Goal: Transaction & Acquisition: Purchase product/service

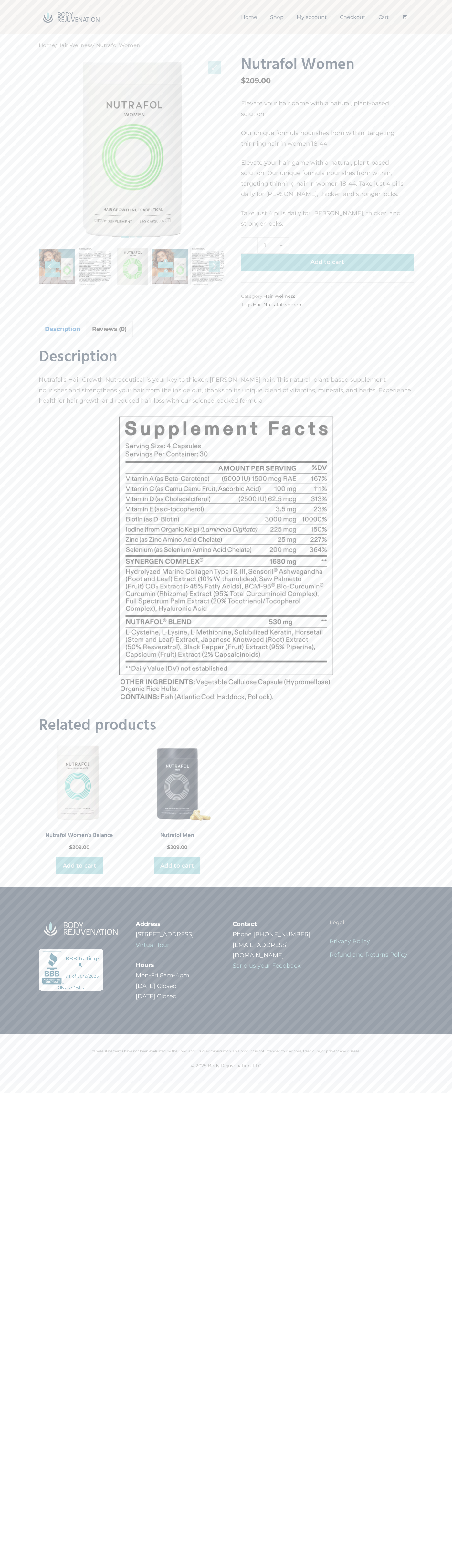
click at [327, 254] on button "Add to cart" at bounding box center [326, 262] width 172 height 17
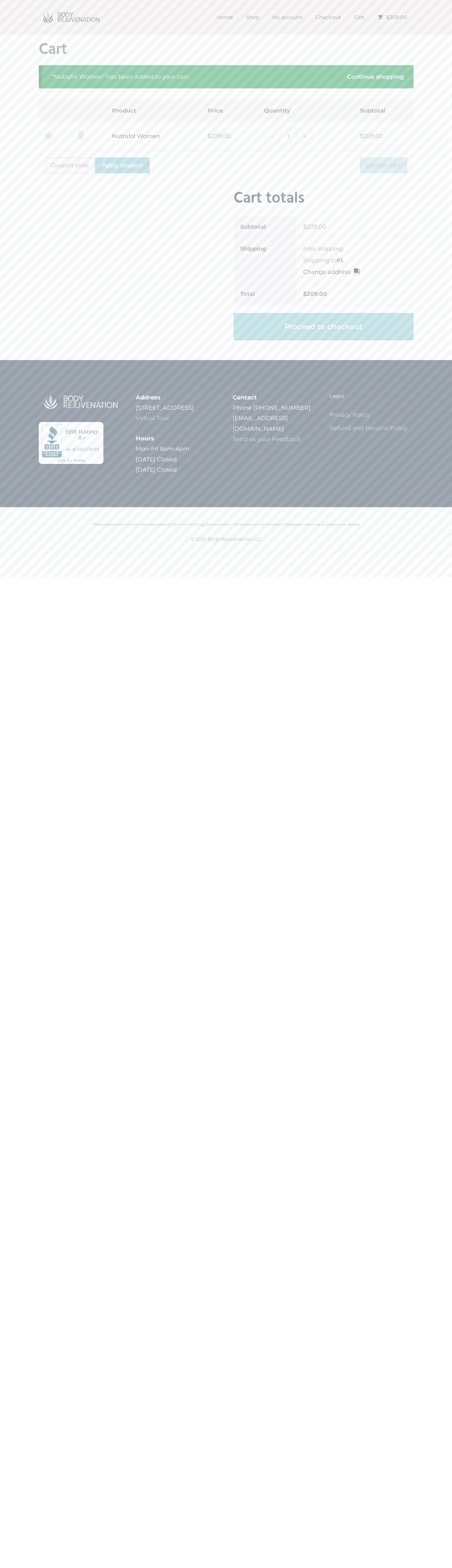
click at [355, 249] on li "Free shipping" at bounding box center [355, 248] width 104 height 8
click at [324, 326] on link "Proceed to checkout" at bounding box center [323, 327] width 179 height 28
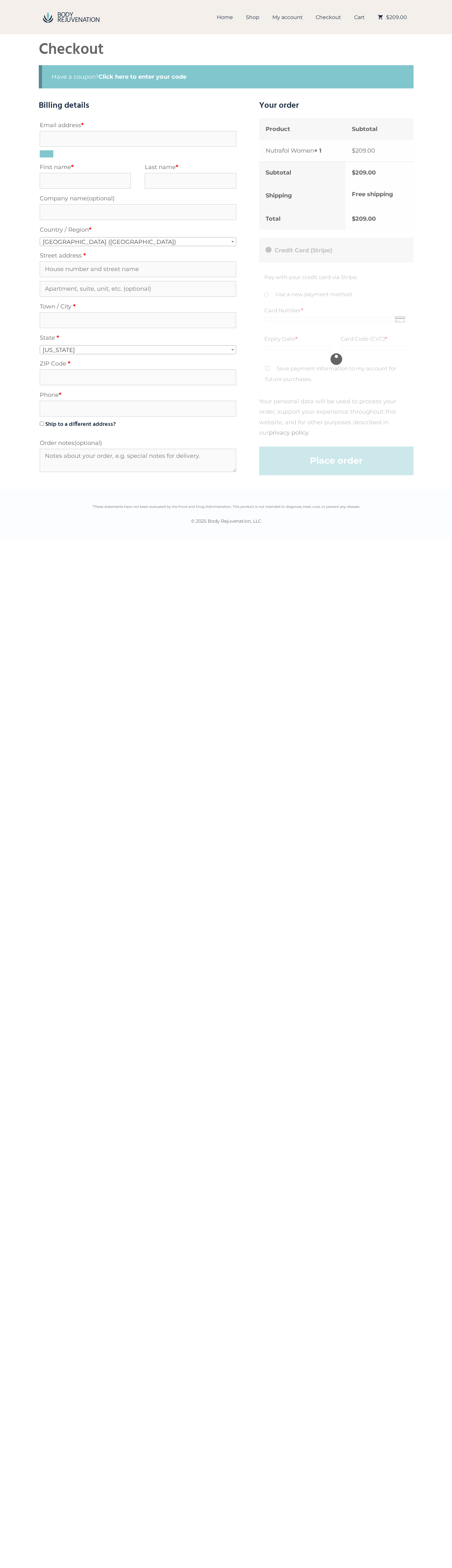
select select "FL"
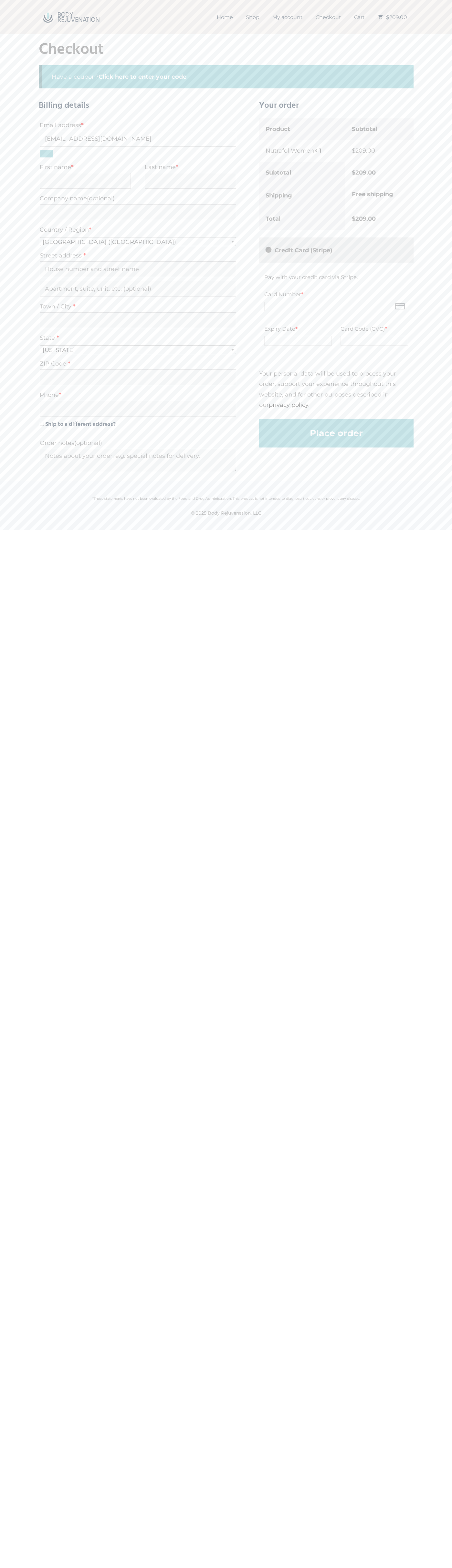
type input "[EMAIL_ADDRESS][DOMAIN_NAME]"
type input "John"
type input "Smith"
type input "John Smith"
type input "2332 Galiano Street"
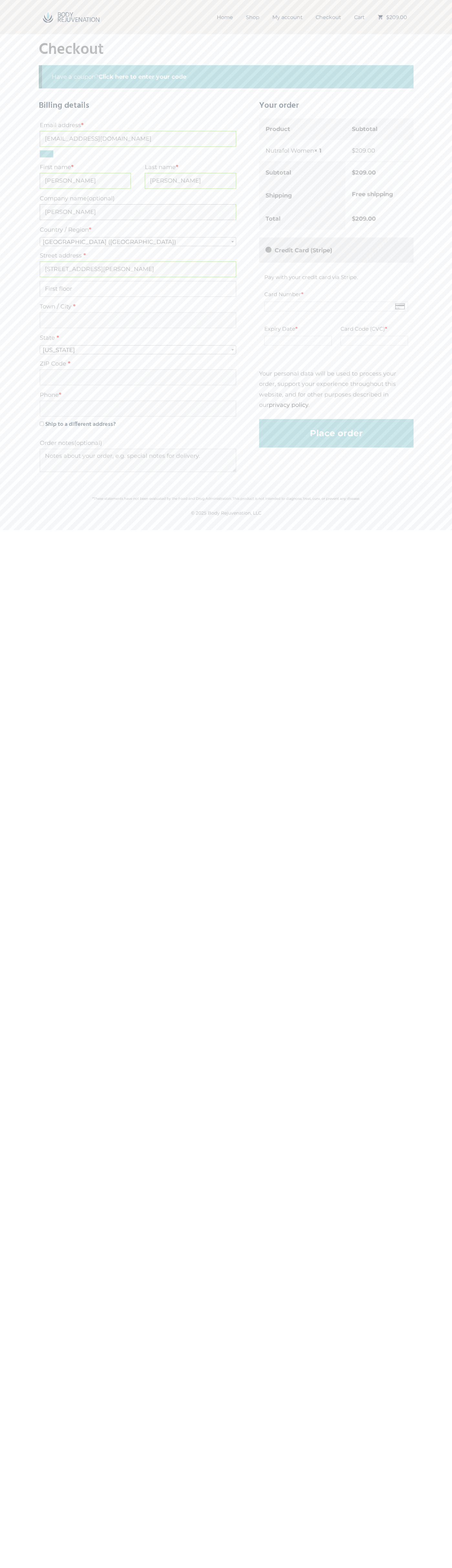
type input "First floor"
type input "coral gables"
type input "6502530000"
type input "33134"
click at [380, 194] on label "Free shipping" at bounding box center [372, 194] width 41 height 7
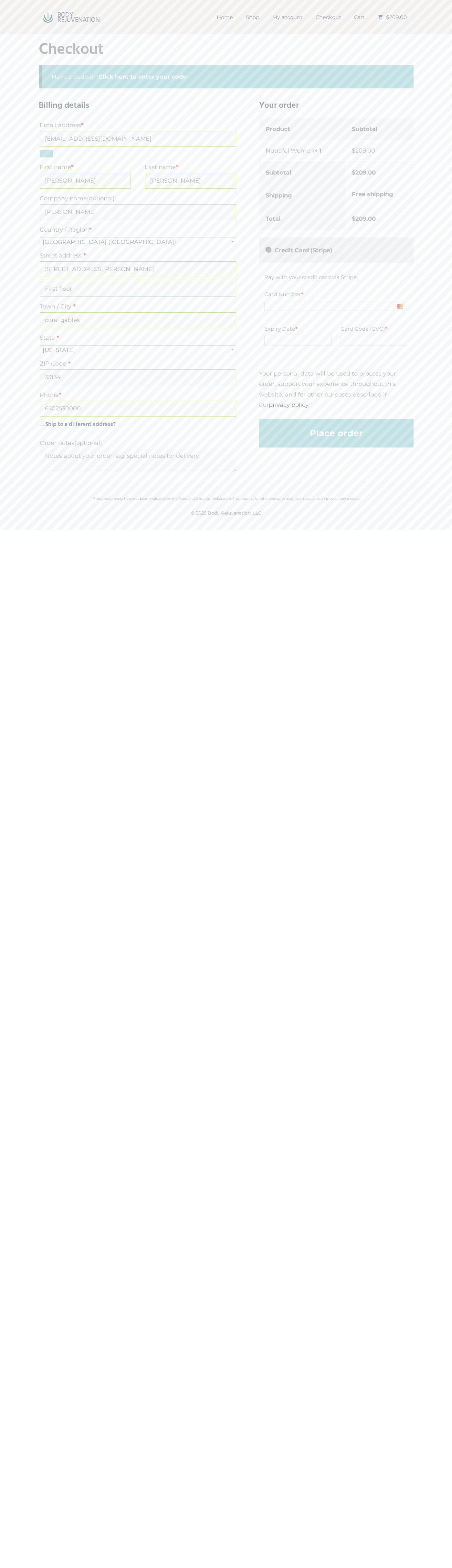
type button "Place order"
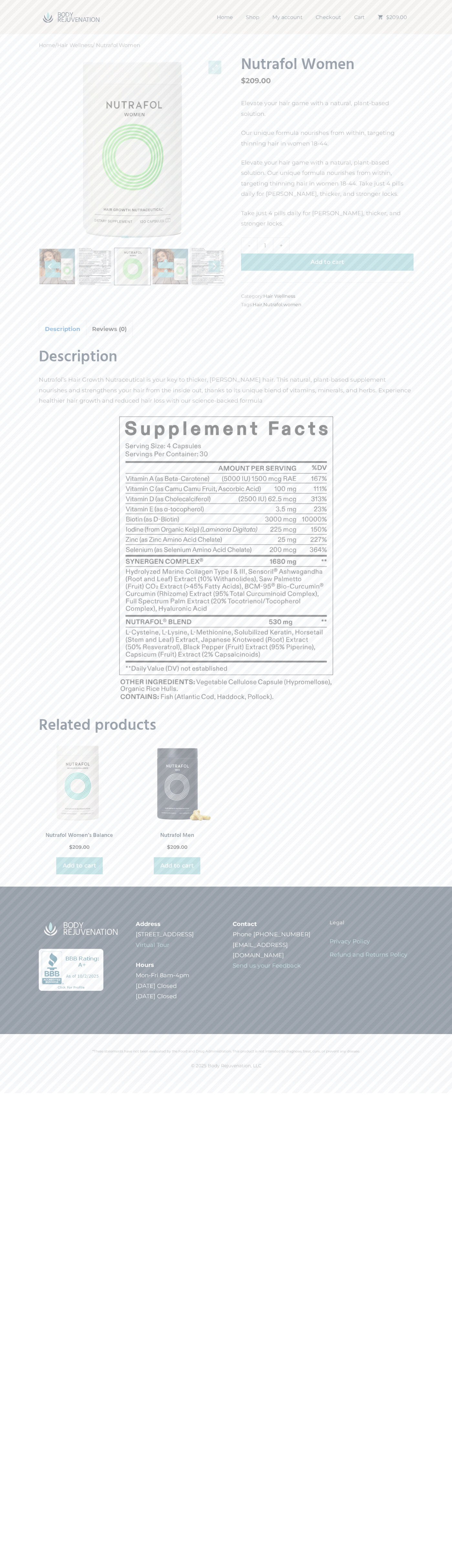
click at [359, 18] on link "Cart" at bounding box center [359, 17] width 23 height 12
